Goal: Check status: Check status

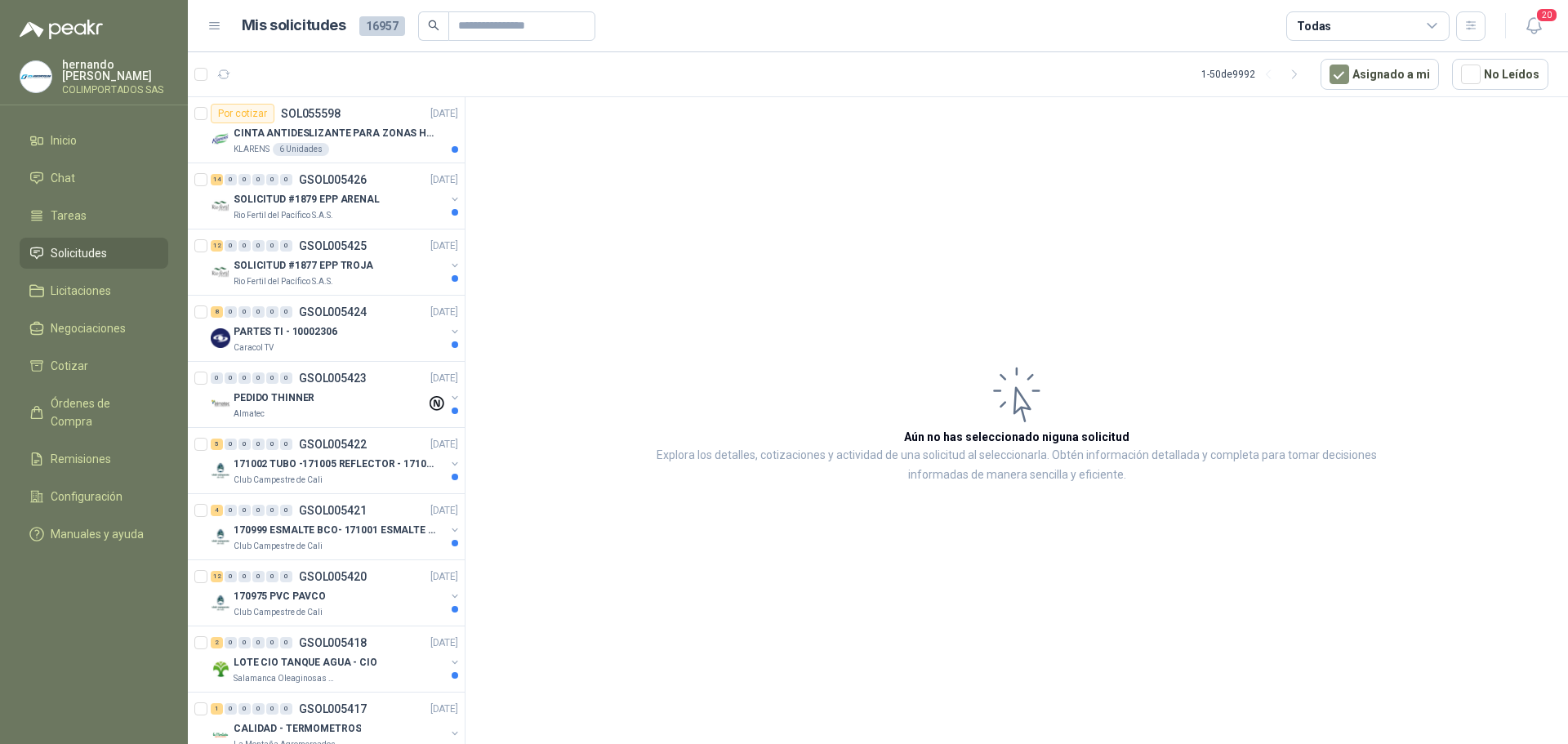
scroll to position [408, 0]
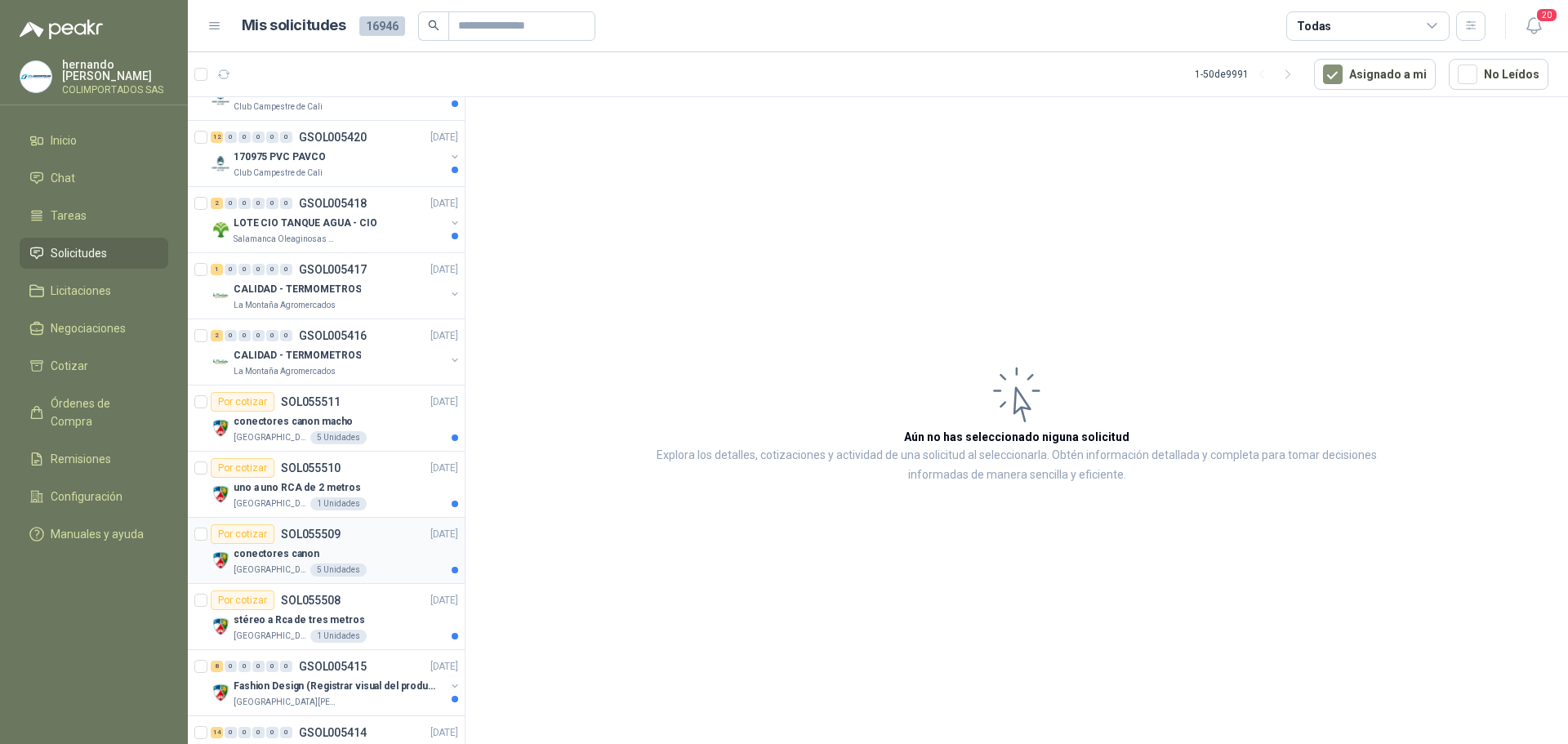
scroll to position [490, 0]
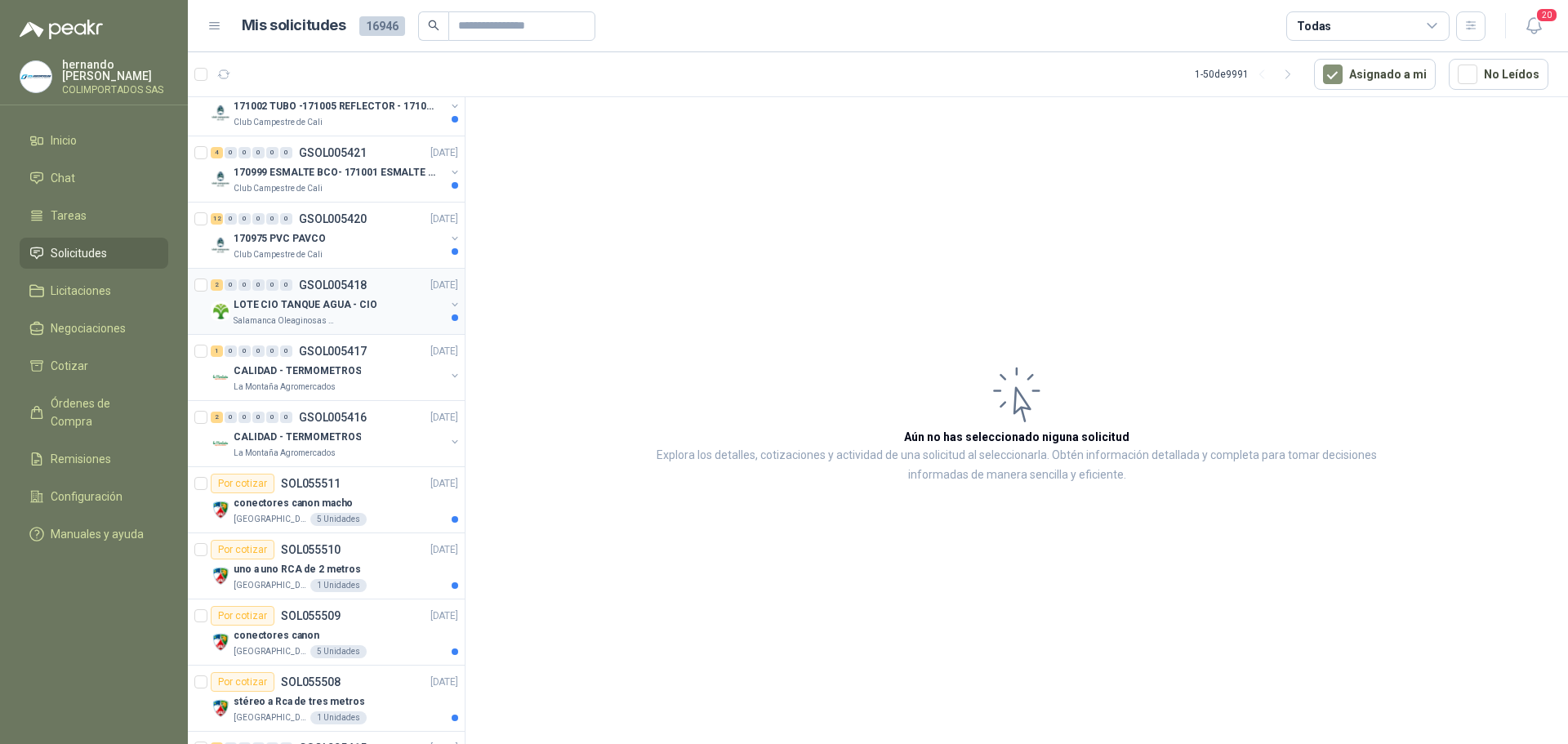
click at [358, 322] on div "Salamanca Oleaginosas SAS" at bounding box center [339, 321] width 211 height 13
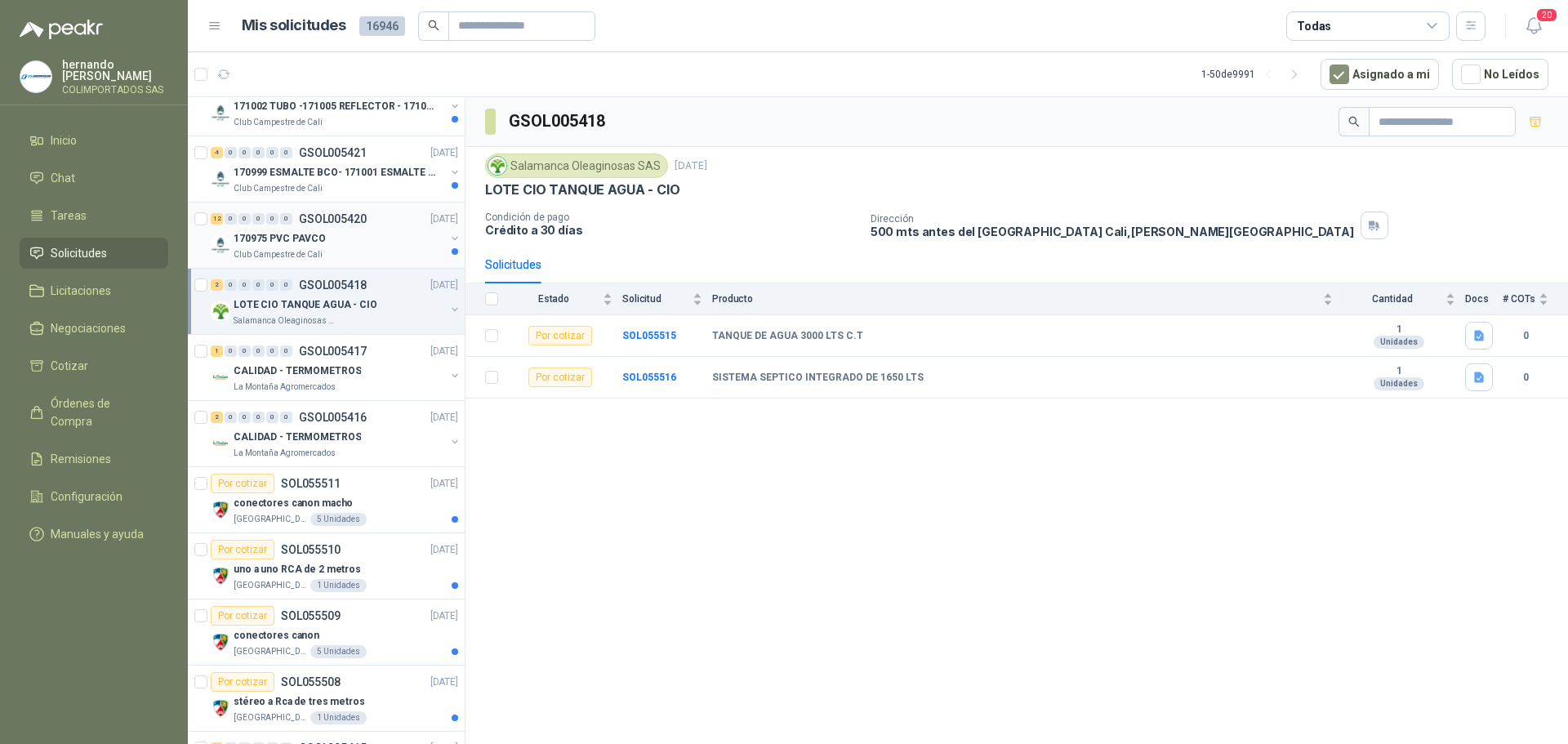
click at [344, 251] on div "Club Campestre de Cali" at bounding box center [339, 255] width 211 height 13
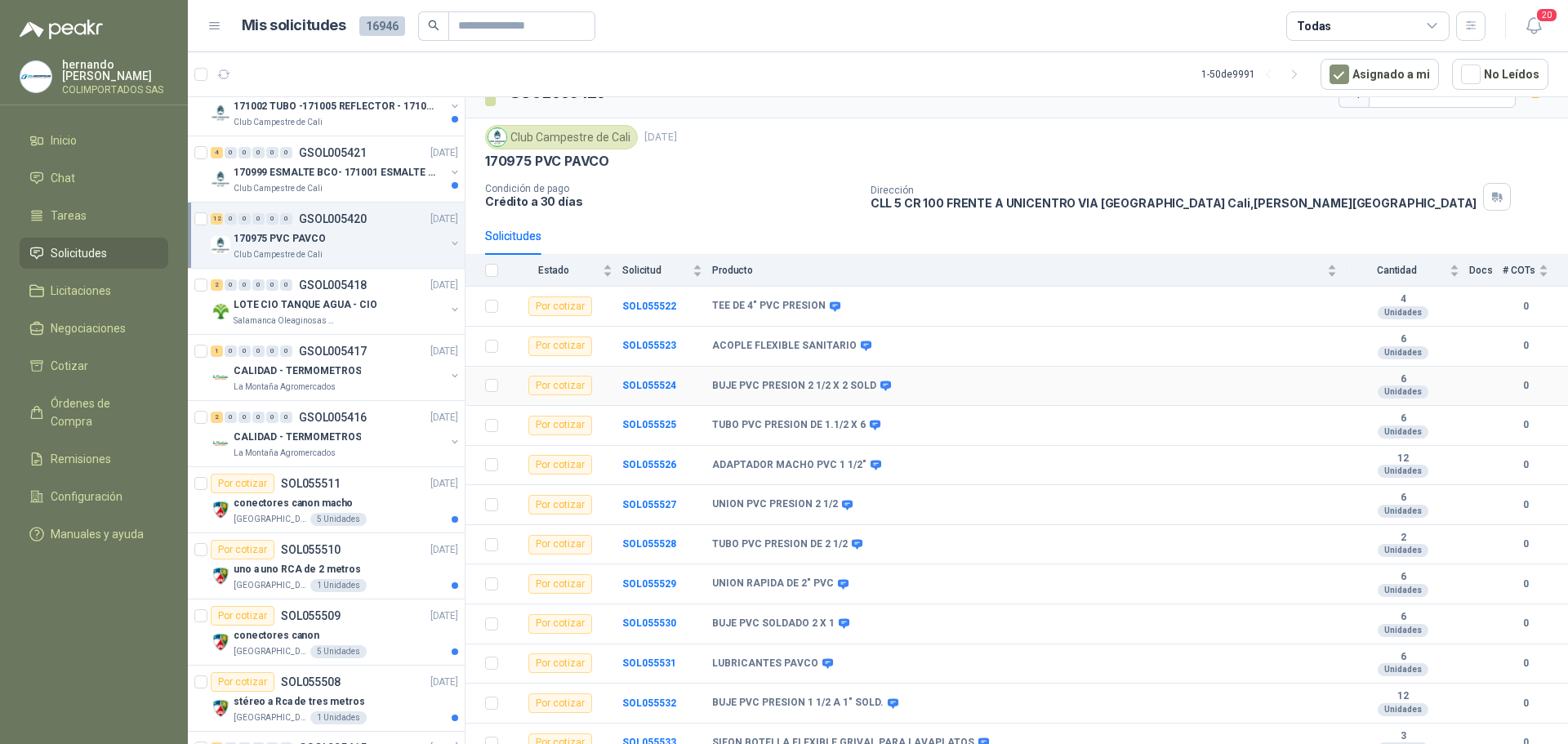
scroll to position [42, 0]
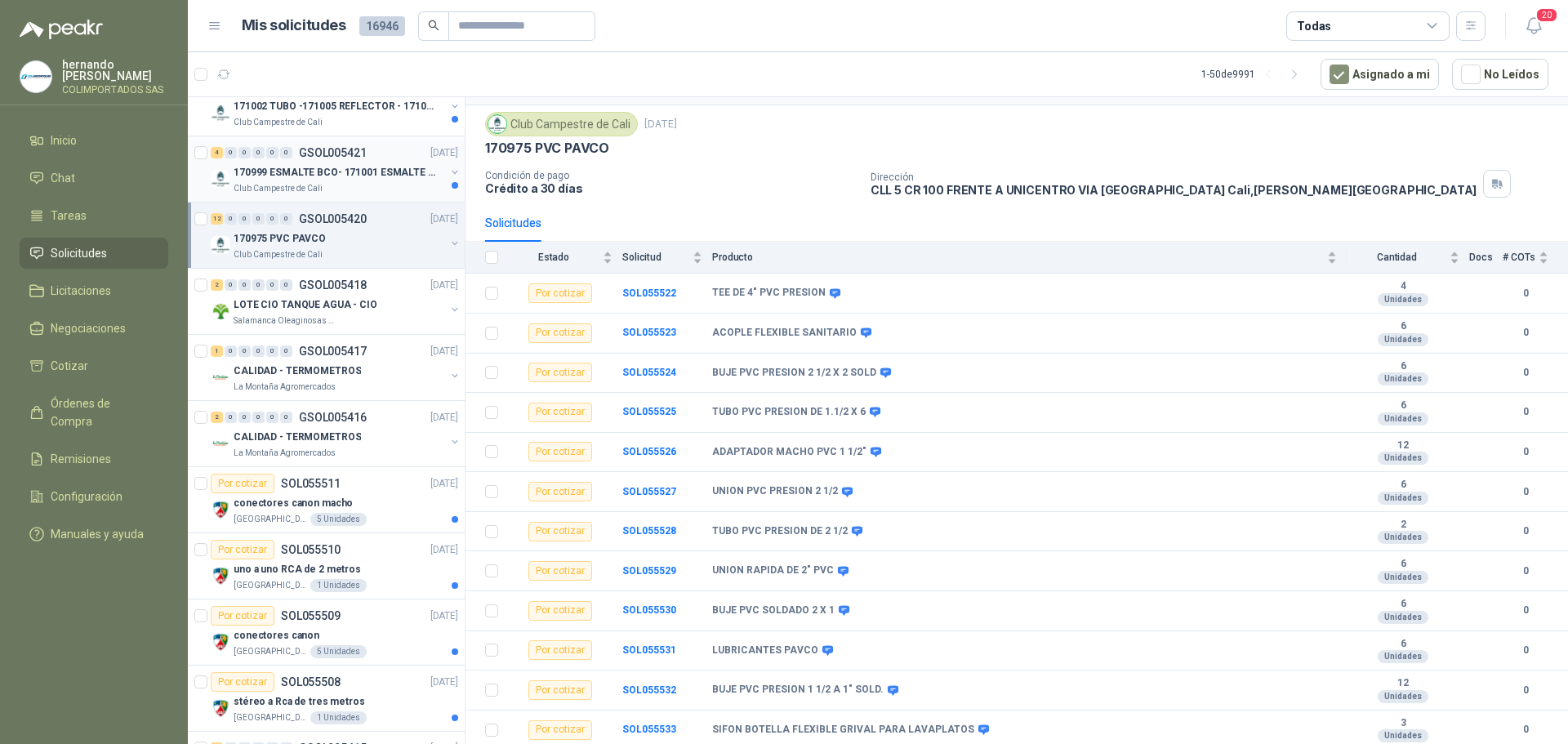
click at [341, 179] on p "170999 ESMALTE BCO- 171001 ESMALTE GRIS" at bounding box center [335, 173] width 203 height 16
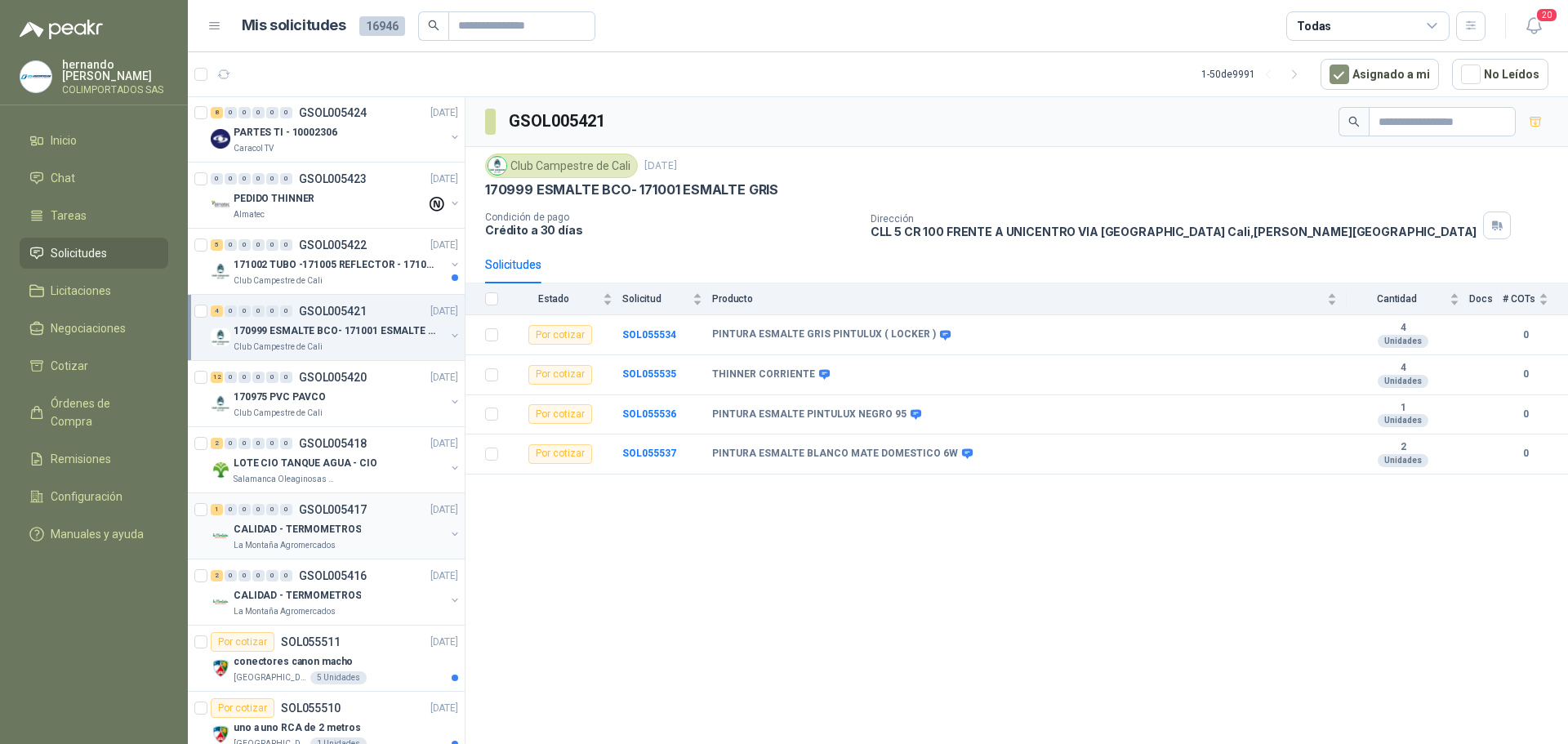
scroll to position [327, 0]
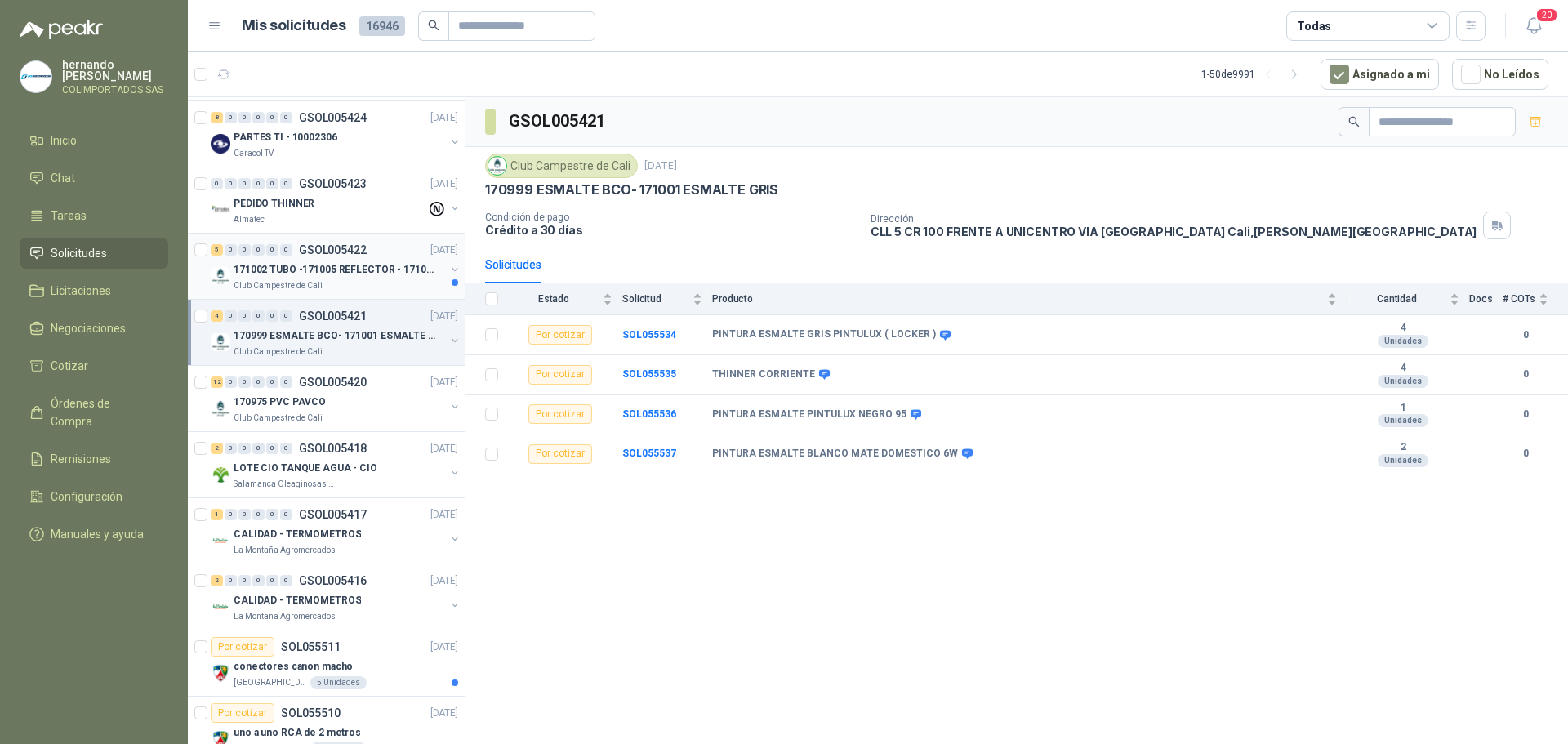
click at [365, 279] on div "Club Campestre de Cali" at bounding box center [339, 286] width 211 height 13
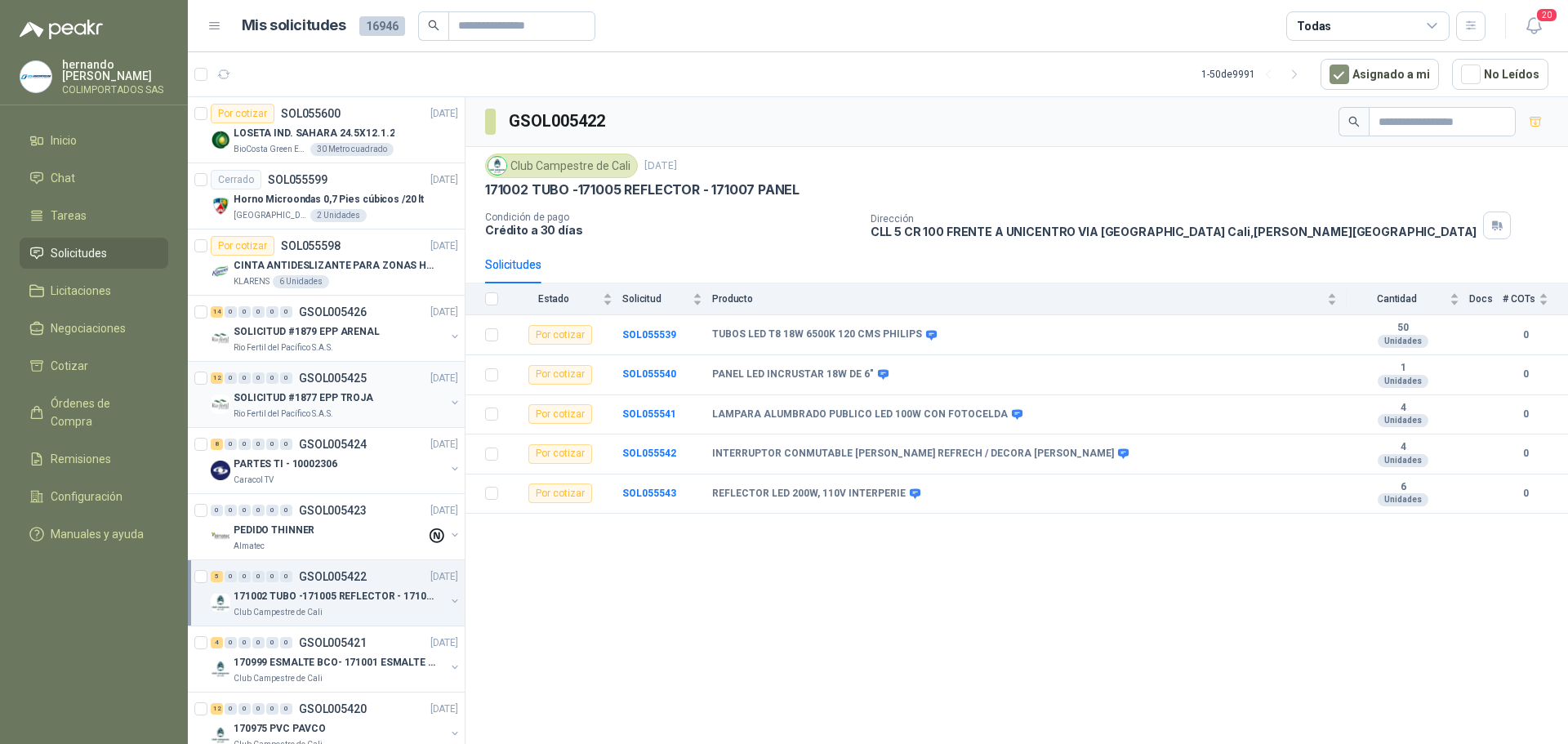
click at [368, 395] on div "SOLICITUD #1877 EPP TROJA" at bounding box center [339, 398] width 211 height 20
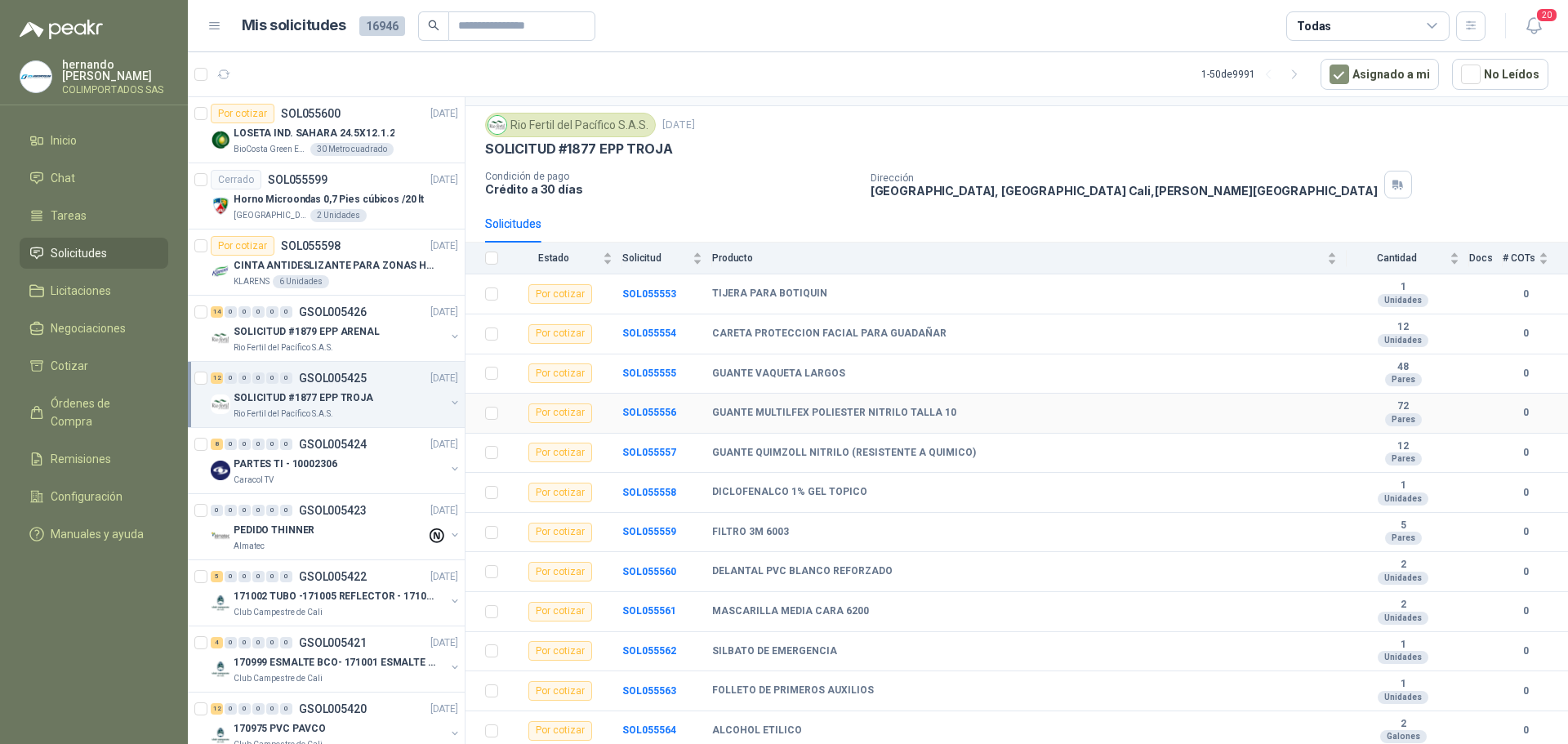
scroll to position [42, 0]
click at [363, 338] on p "SOLICITUD #1879 EPP ARENAL" at bounding box center [306, 331] width 147 height 16
